Goal: Transaction & Acquisition: Purchase product/service

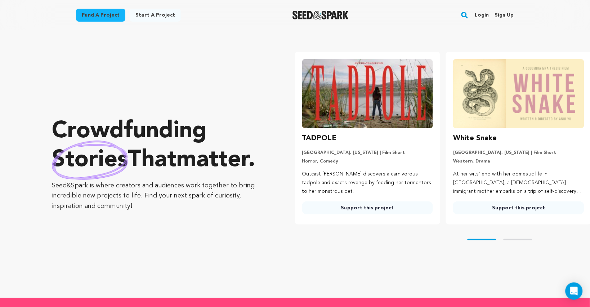
click at [483, 13] on link "Login" at bounding box center [482, 15] width 14 height 12
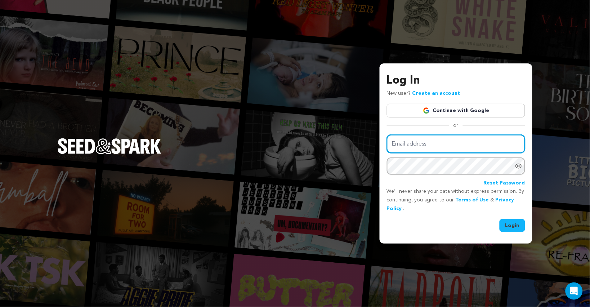
type input "elitiadaniels@gmail.com"
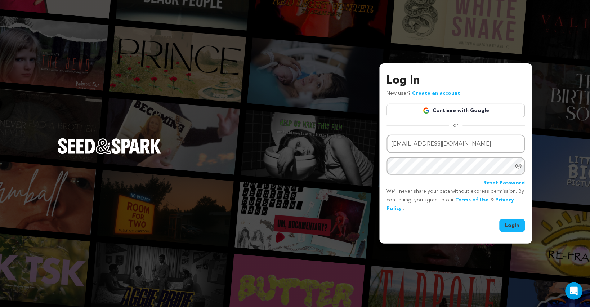
click at [510, 226] on button "Login" at bounding box center [513, 225] width 26 height 13
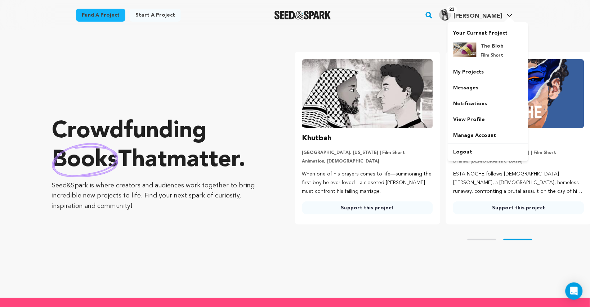
scroll to position [0, 157]
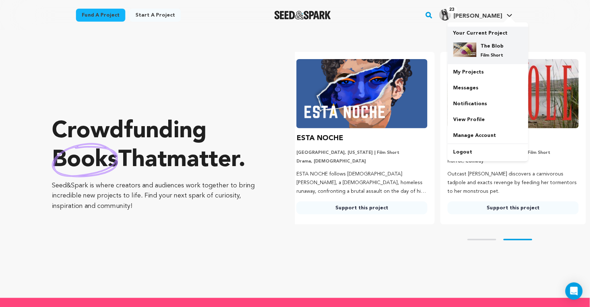
click at [482, 53] on p "Film Short" at bounding box center [494, 56] width 26 height 6
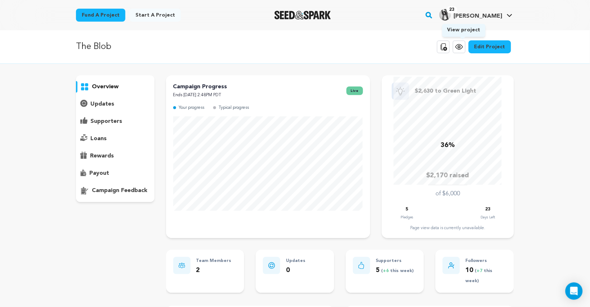
click at [463, 45] on icon at bounding box center [459, 47] width 9 height 9
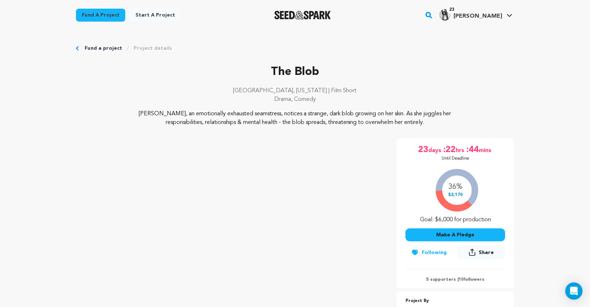
drag, startPoint x: 417, startPoint y: 121, endPoint x: 122, endPoint y: 111, distance: 294.6
click at [122, 111] on p "[PERSON_NAME], an emotionally exhausted seamstress, notices a strange, dark blo…" at bounding box center [295, 118] width 351 height 17
copy p "[PERSON_NAME], an emotionally exhausted seamstress, notices a strange, dark blo…"
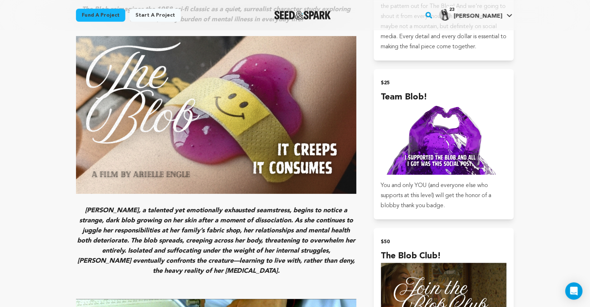
scroll to position [602, 0]
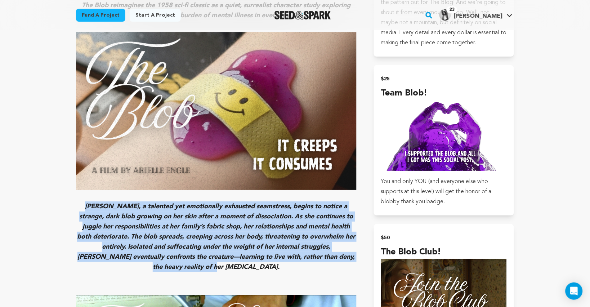
drag, startPoint x: 254, startPoint y: 252, endPoint x: 77, endPoint y: 194, distance: 186.0
click at [77, 201] on h3 "[PERSON_NAME], a talented yet emotionally exhausted seamstress, begins to notic…" at bounding box center [216, 236] width 281 height 71
copy em "[PERSON_NAME], a talented yet emotionally exhausted seamstress, begins to notic…"
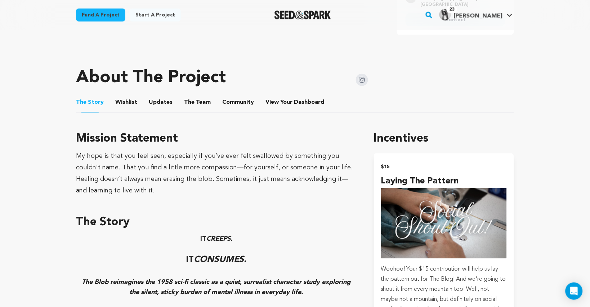
scroll to position [324, 0]
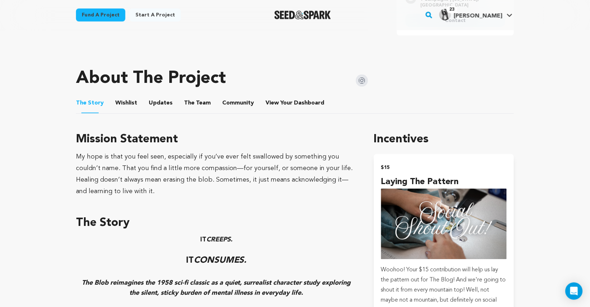
click at [239, 96] on button "Community" at bounding box center [238, 104] width 17 height 17
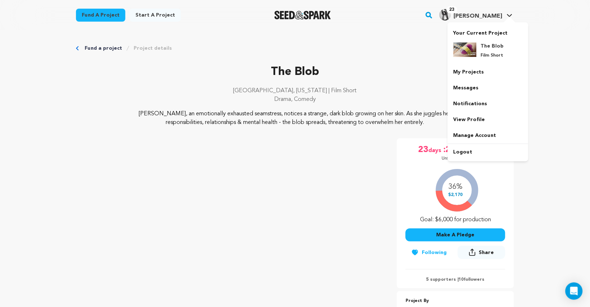
click at [486, 11] on div "23 Elitia D." at bounding box center [471, 15] width 63 height 12
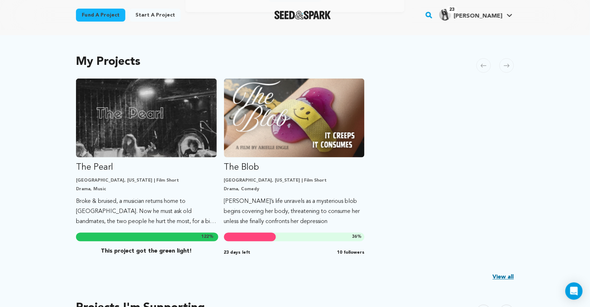
scroll to position [155, 0]
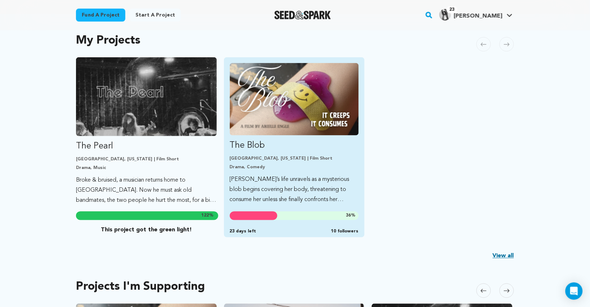
click at [299, 186] on p "[PERSON_NAME]’s life unravels as a mysterious blob begins covering her body, th…" at bounding box center [294, 189] width 129 height 30
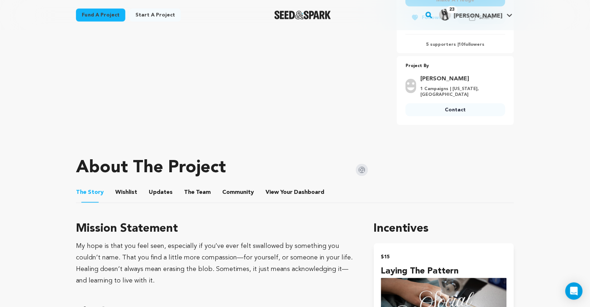
scroll to position [138, 0]
